Goal: Transaction & Acquisition: Purchase product/service

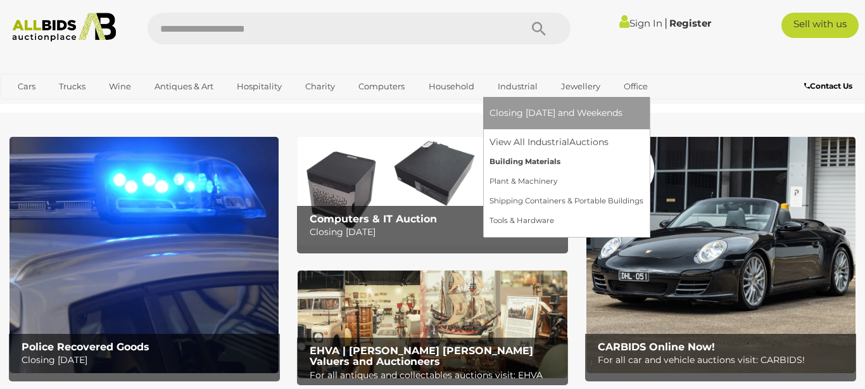
click at [503, 158] on link "Building Materials" at bounding box center [567, 162] width 154 height 20
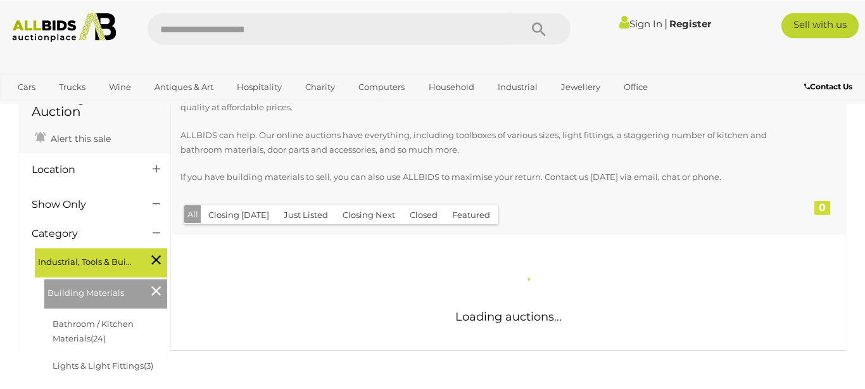
scroll to position [72, 0]
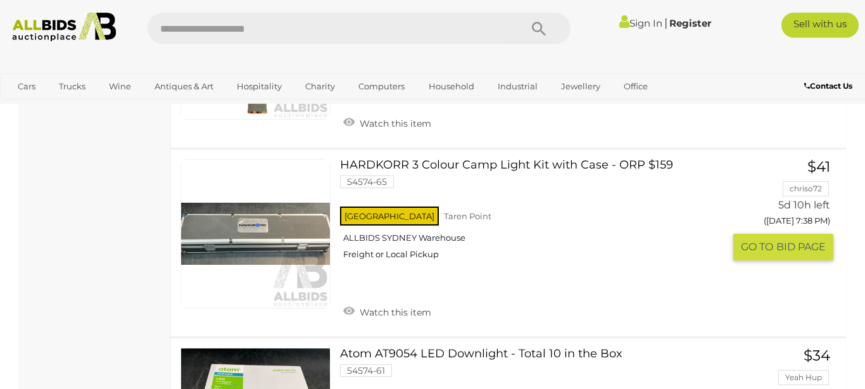
scroll to position [4837, 0]
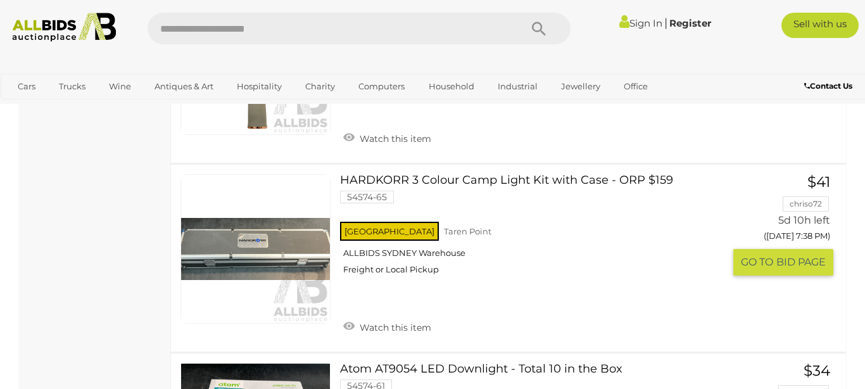
click at [247, 234] on link at bounding box center [255, 249] width 150 height 150
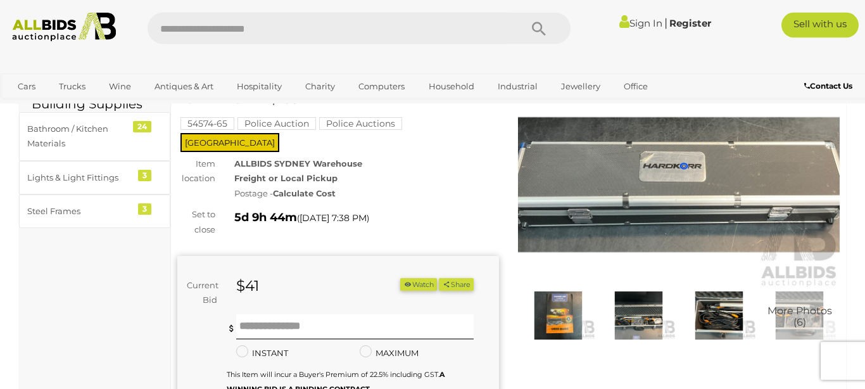
scroll to position [72, 0]
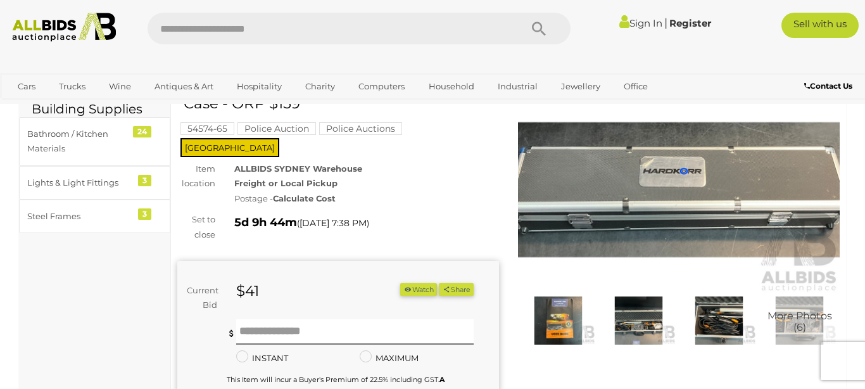
click at [693, 199] on img at bounding box center [679, 189] width 322 height 207
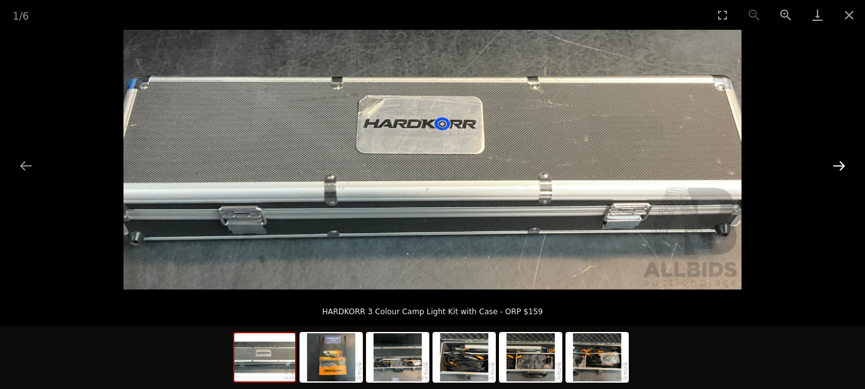
click at [840, 161] on button "Next slide" at bounding box center [839, 165] width 27 height 25
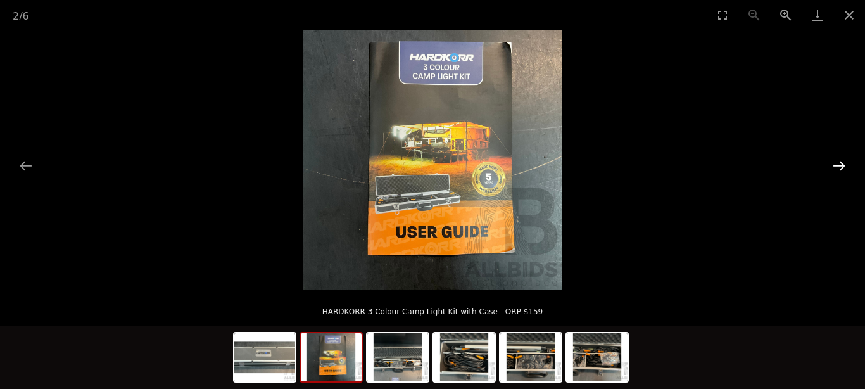
click at [840, 161] on button "Next slide" at bounding box center [839, 165] width 27 height 25
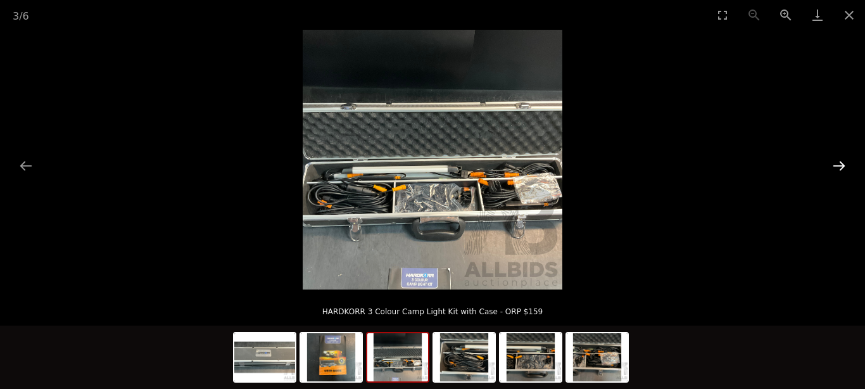
click at [840, 161] on button "Next slide" at bounding box center [839, 165] width 27 height 25
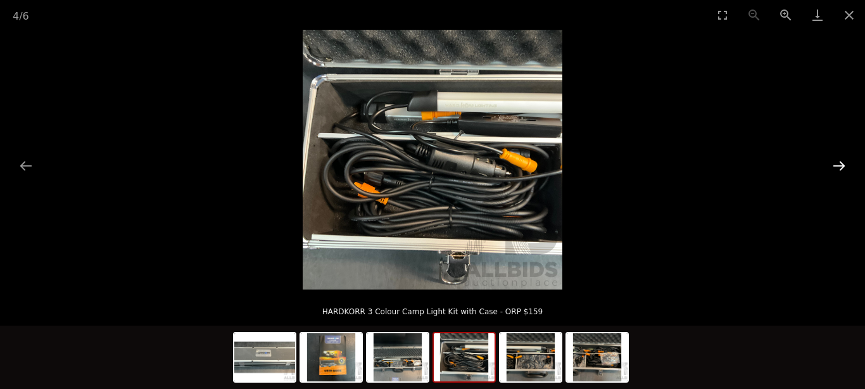
click at [841, 162] on button "Next slide" at bounding box center [839, 165] width 27 height 25
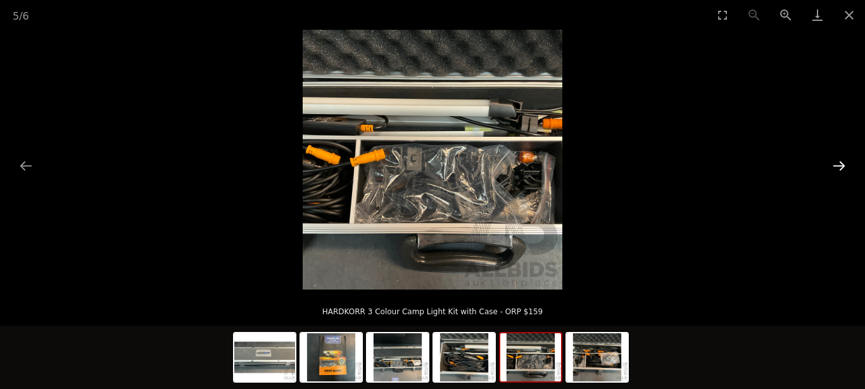
click at [841, 162] on button "Next slide" at bounding box center [839, 165] width 27 height 25
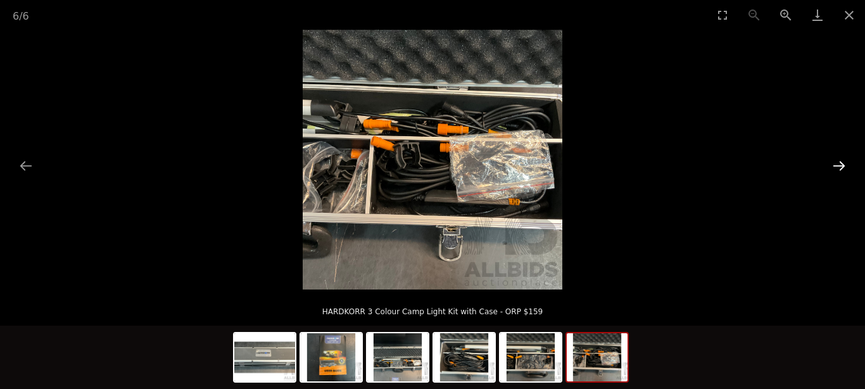
click at [841, 161] on button "Next slide" at bounding box center [839, 165] width 27 height 25
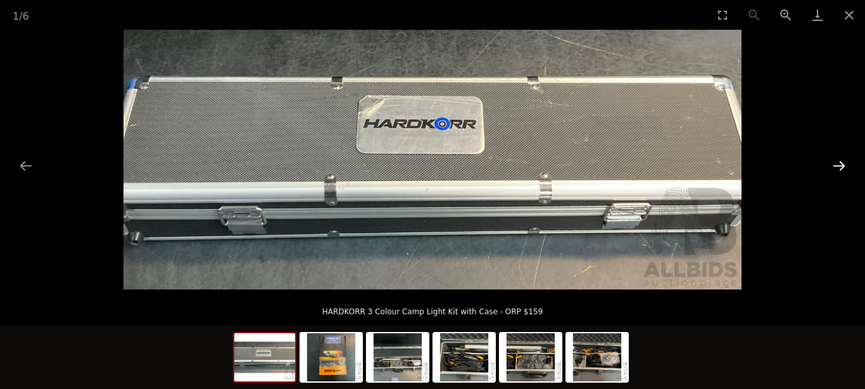
click at [841, 161] on button "Next slide" at bounding box center [839, 165] width 27 height 25
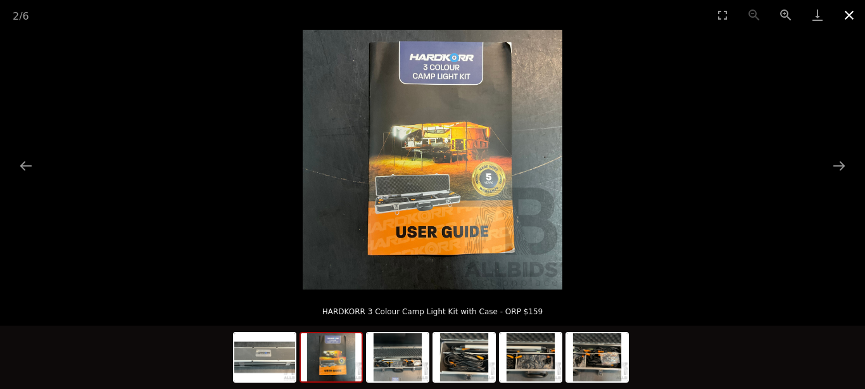
click at [850, 11] on button "Close gallery" at bounding box center [849, 15] width 32 height 30
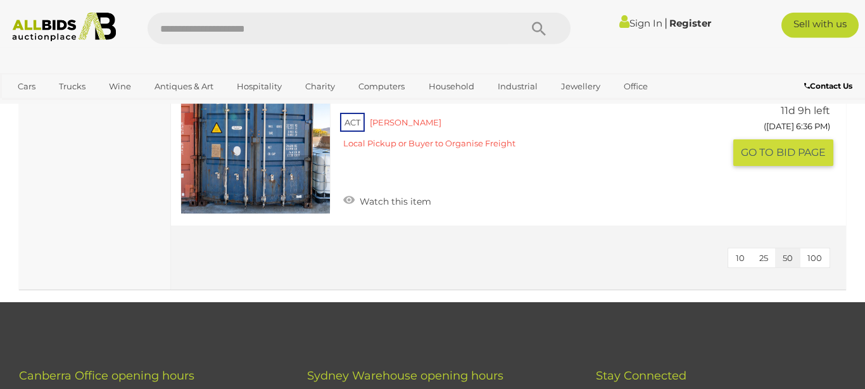
scroll to position [5874, 0]
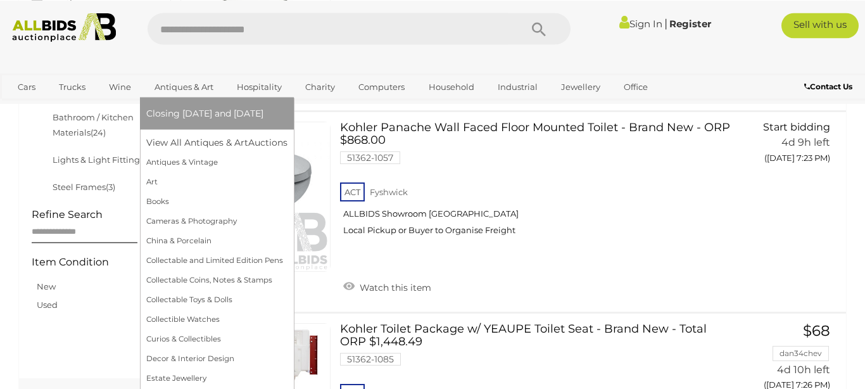
scroll to position [433, 0]
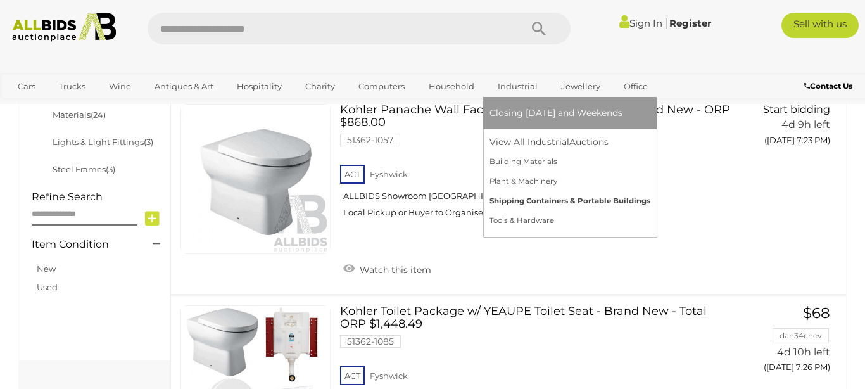
click at [501, 200] on link "Shipping Containers & Portable Buildings" at bounding box center [570, 201] width 161 height 20
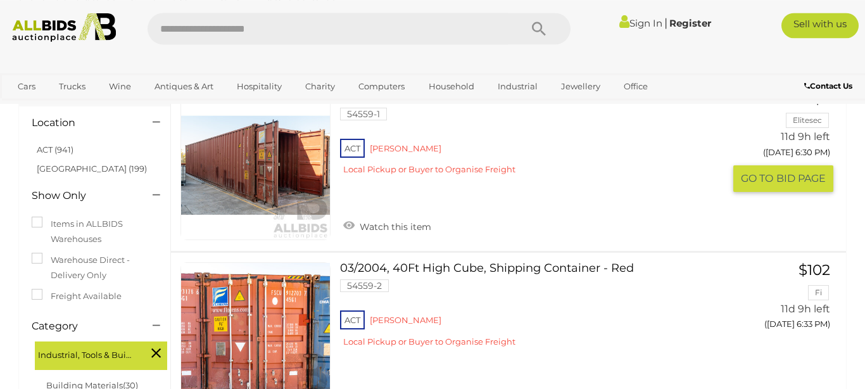
scroll to position [72, 0]
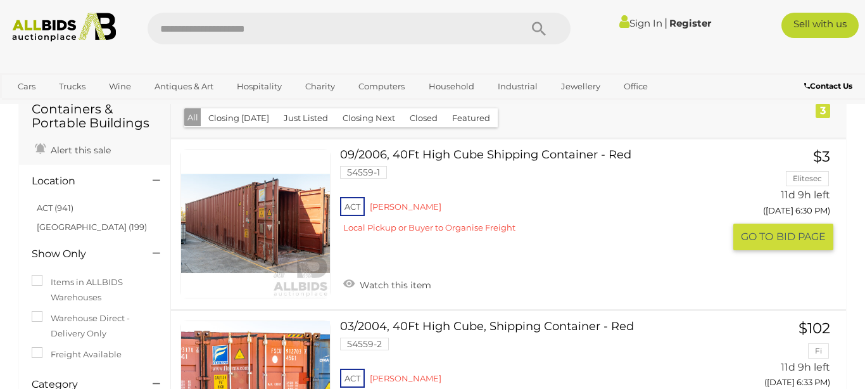
click at [278, 211] on link at bounding box center [255, 224] width 150 height 150
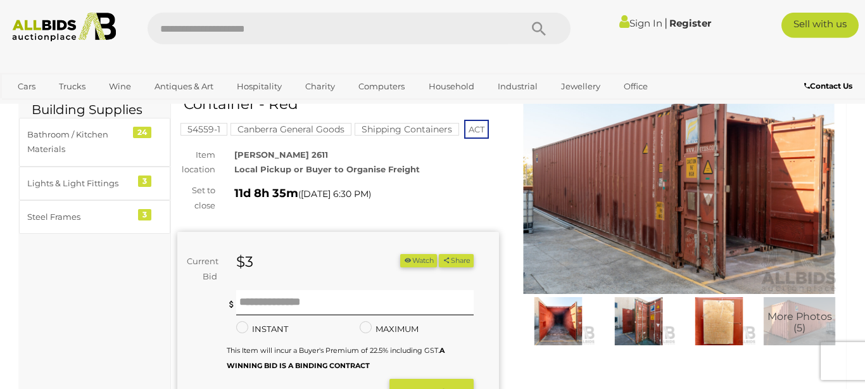
scroll to position [72, 0]
click at [698, 188] on img at bounding box center [679, 189] width 322 height 207
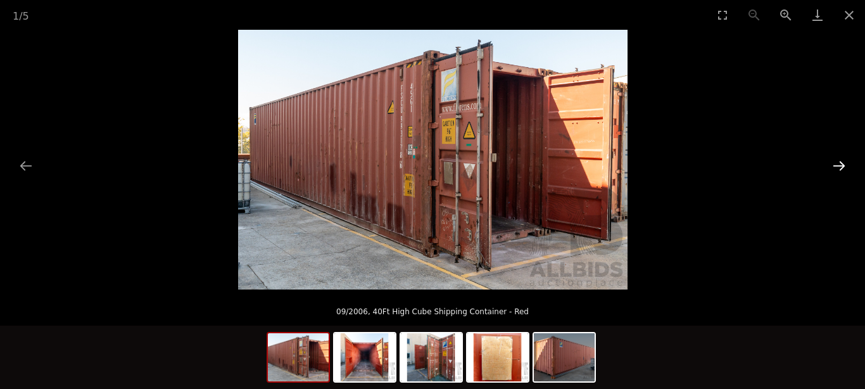
click at [839, 166] on button "Next slide" at bounding box center [839, 165] width 27 height 25
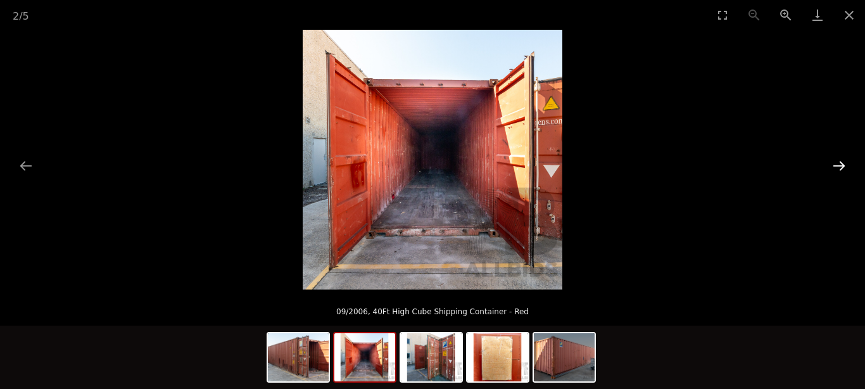
click at [839, 165] on button "Next slide" at bounding box center [839, 165] width 27 height 25
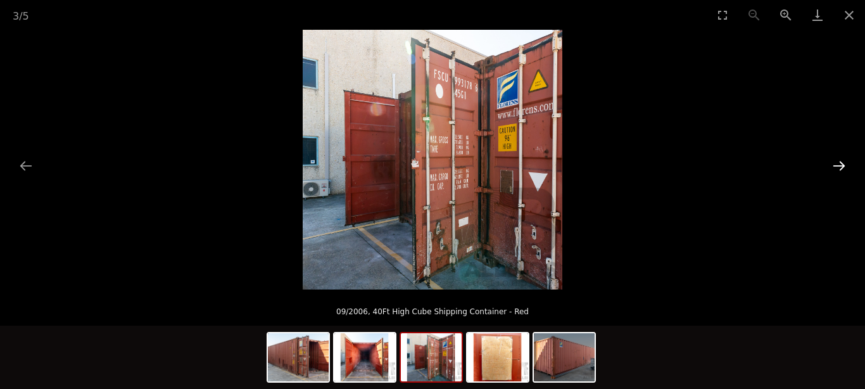
click at [839, 165] on button "Next slide" at bounding box center [839, 165] width 27 height 25
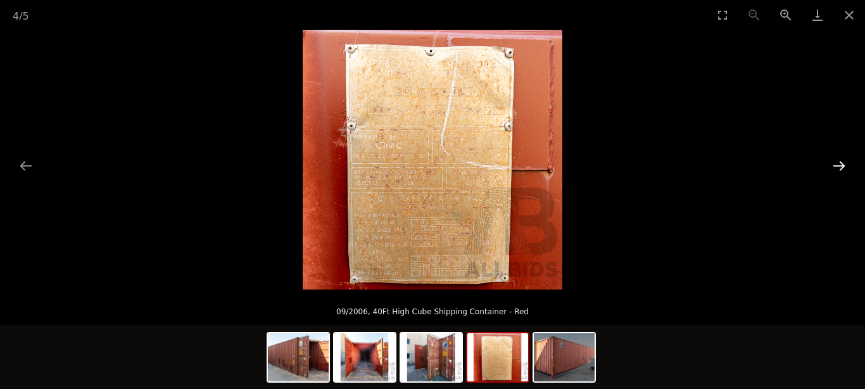
click at [839, 165] on button "Next slide" at bounding box center [839, 165] width 27 height 25
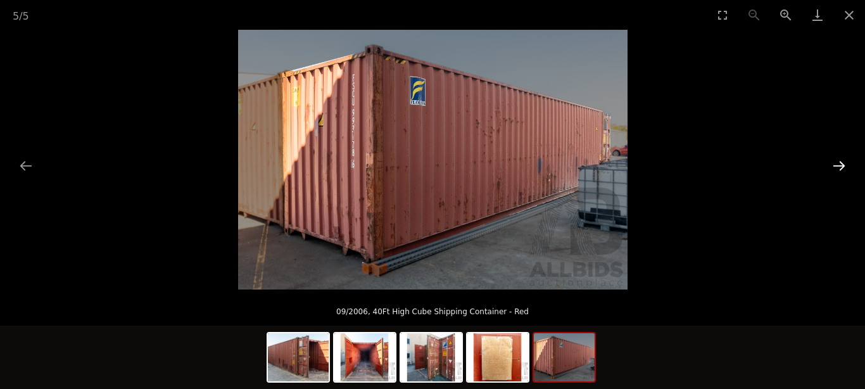
click at [839, 165] on button "Next slide" at bounding box center [839, 165] width 27 height 25
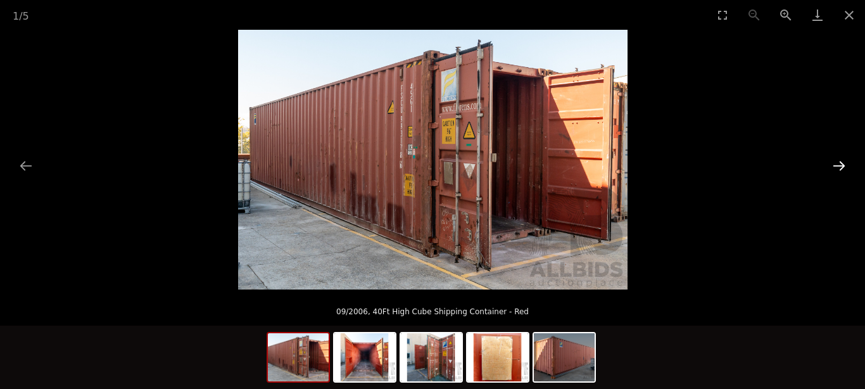
click at [839, 165] on button "Next slide" at bounding box center [839, 165] width 27 height 25
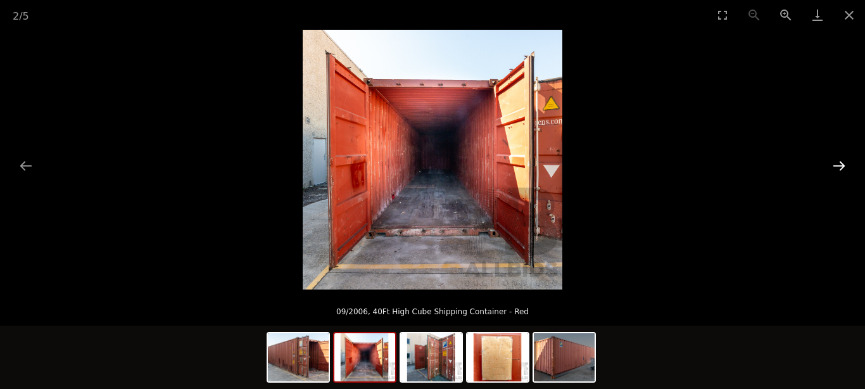
click at [839, 165] on button "Next slide" at bounding box center [839, 165] width 27 height 25
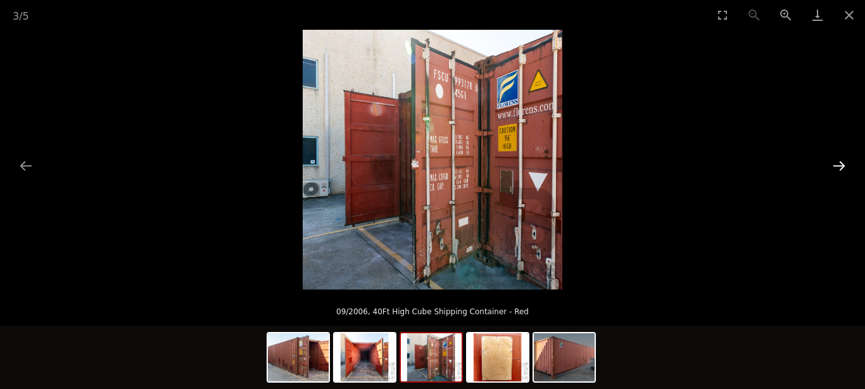
click at [839, 165] on button "Next slide" at bounding box center [839, 165] width 27 height 25
